Goal: Task Accomplishment & Management: Manage account settings

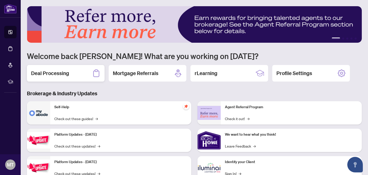
click at [55, 72] on h2 "Deal Processing" at bounding box center [50, 73] width 38 height 7
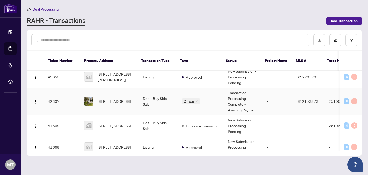
scroll to position [54, 0]
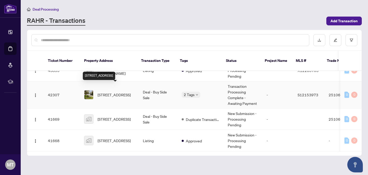
click at [108, 92] on span "[STREET_ADDRESS]" at bounding box center [114, 95] width 33 height 6
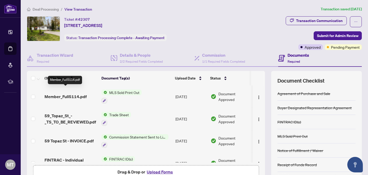
scroll to position [6, 0]
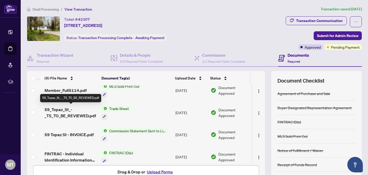
click at [70, 110] on span "59_Topaz_St_-_TS_TO_BE_REVIEWED.pdf" at bounding box center [71, 112] width 53 height 12
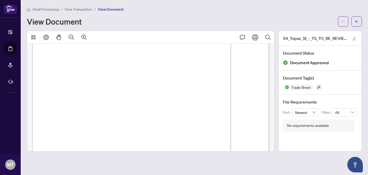
scroll to position [76, 0]
drag, startPoint x: 242, startPoint y: 95, endPoint x: 264, endPoint y: 96, distance: 22.3
